Goal: Find specific page/section: Find specific page/section

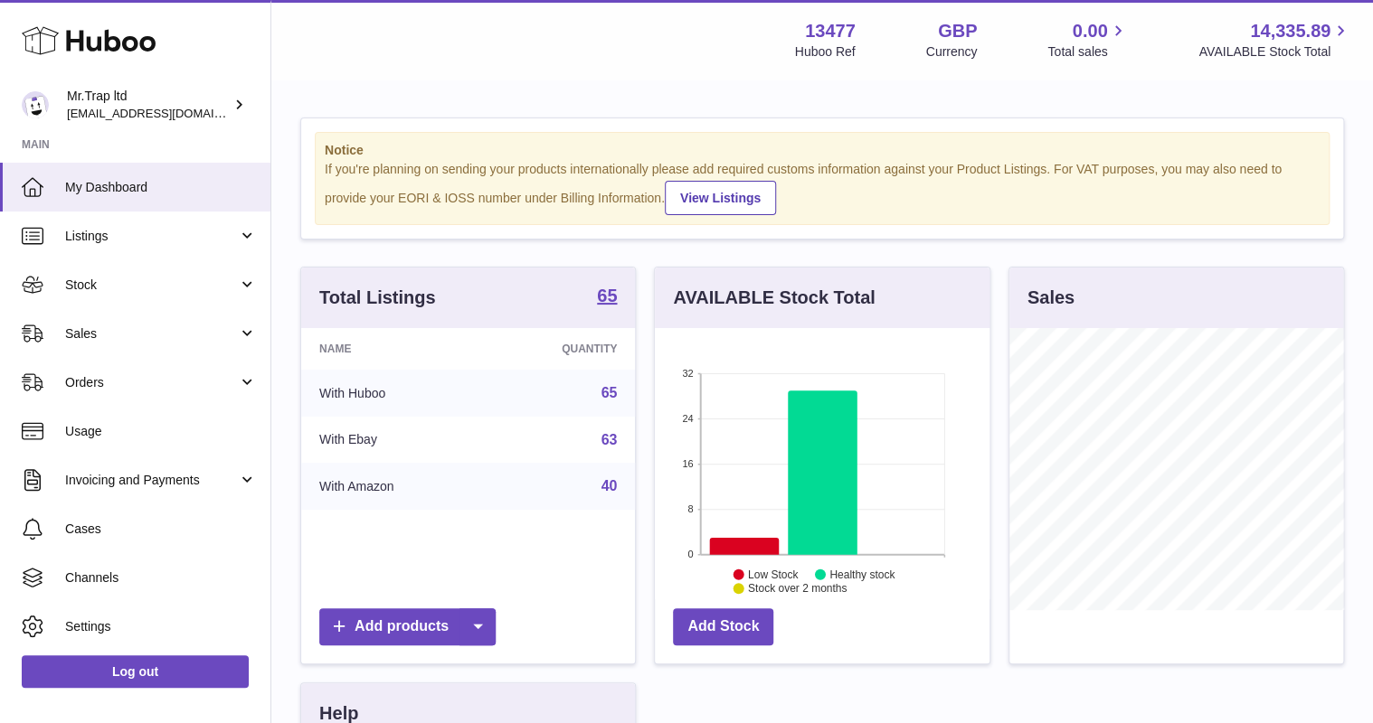
scroll to position [282, 334]
click at [107, 339] on span "Sales" at bounding box center [151, 334] width 173 height 17
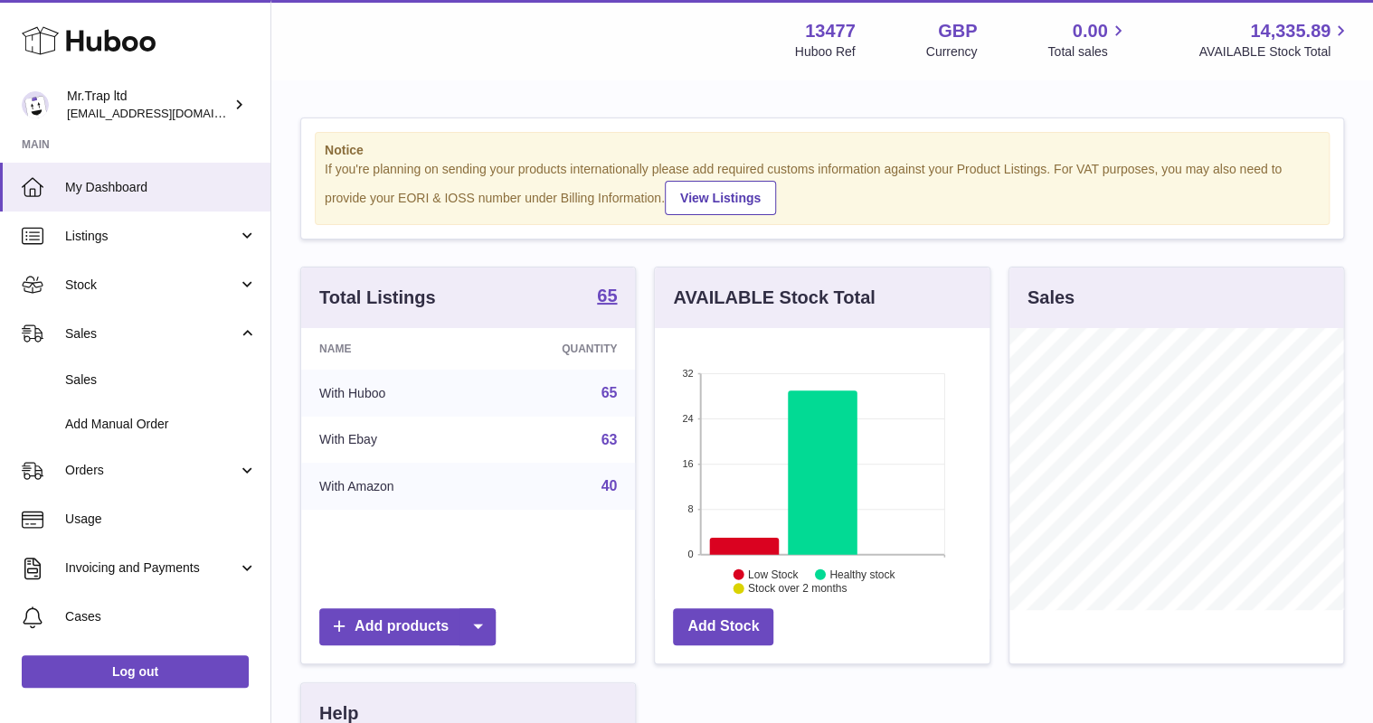
click at [110, 376] on span "Sales" at bounding box center [161, 380] width 192 height 17
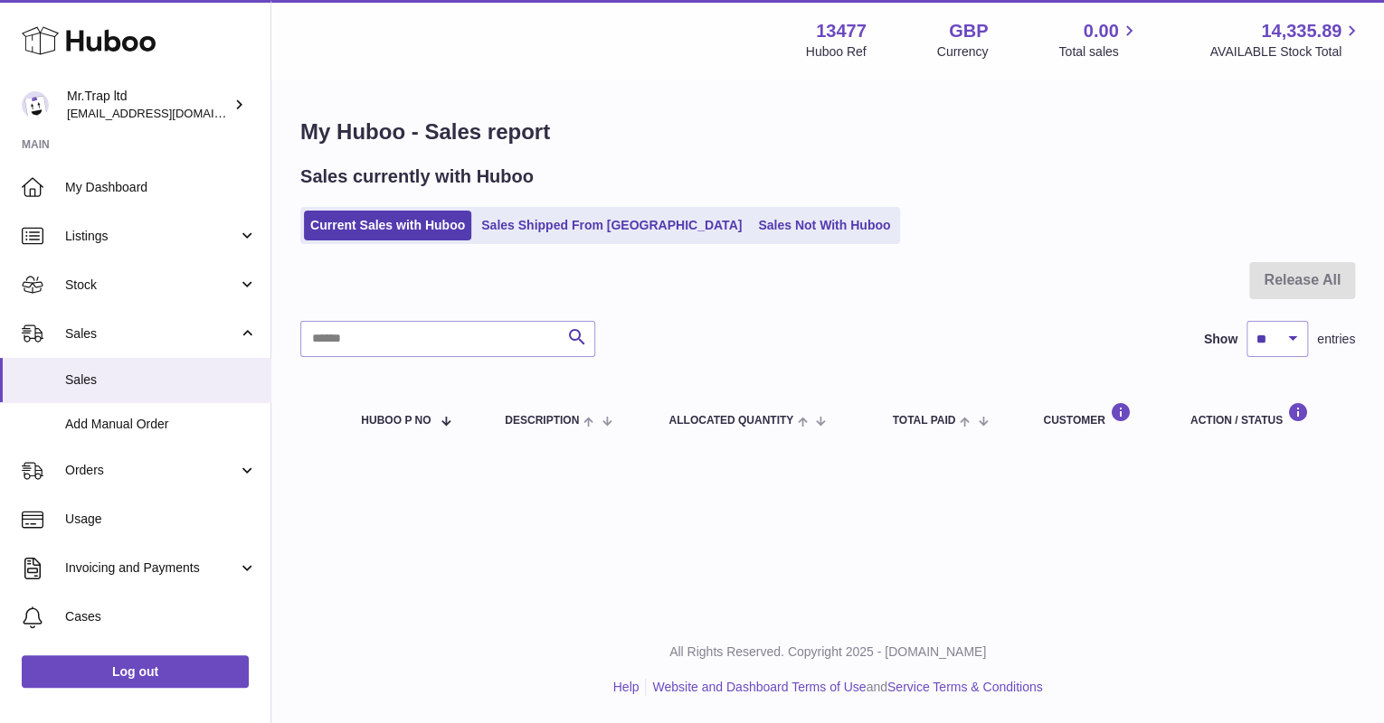
click at [751, 232] on link "Sales Not With Huboo" at bounding box center [823, 226] width 145 height 30
